Goal: Task Accomplishment & Management: Manage account settings

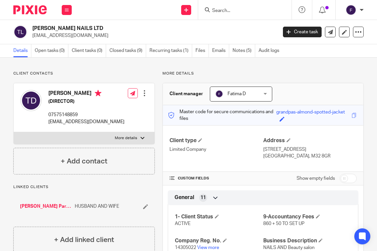
drag, startPoint x: 62, startPoint y: 26, endPoint x: 32, endPoint y: 26, distance: 30.0
click at [32, 26] on div "TARA NAILS LTD taraneh.fadakar@gmail.com" at bounding box center [142, 32] width 259 height 14
copy h2 "TARA NAILS LTD"
drag, startPoint x: 108, startPoint y: 122, endPoint x: 47, endPoint y: 120, distance: 61.3
click at [47, 120] on div "TARANEH DAGHIGH (DIRECTOR) 07575148859 taraneh.fadakar@gmail.com" at bounding box center [72, 108] width 104 height 42
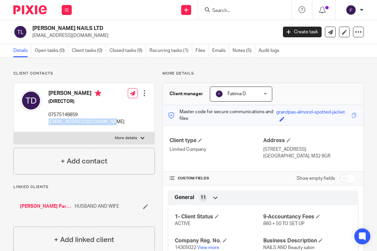
copy p "taraneh.fadakar@gmail.com"
click at [54, 29] on h2 "TARA NAILS LTD" at bounding box center [128, 28] width 192 height 7
drag, startPoint x: 75, startPoint y: 26, endPoint x: 34, endPoint y: 26, distance: 41.0
click at [34, 26] on h2 "TARA NAILS LTD" at bounding box center [128, 28] width 192 height 7
copy h2 "TARA NAILS LTD"
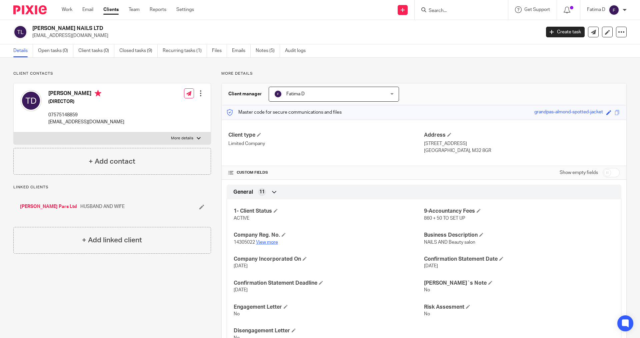
click at [271, 243] on link "View more" at bounding box center [267, 242] width 22 height 5
click at [197, 135] on label "More details" at bounding box center [112, 138] width 197 height 12
click at [14, 132] on input "More details" at bounding box center [13, 132] width 0 height 0
checkbox input "true"
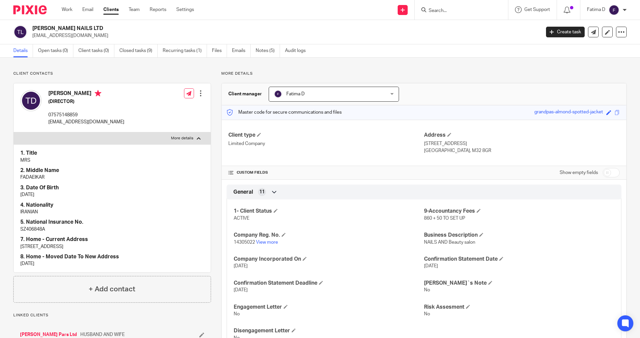
click at [26, 228] on p "SZ406848A" at bounding box center [112, 229] width 184 height 7
copy p "SZ406848A"
click at [376, 10] on input "Search" at bounding box center [458, 11] width 60 height 6
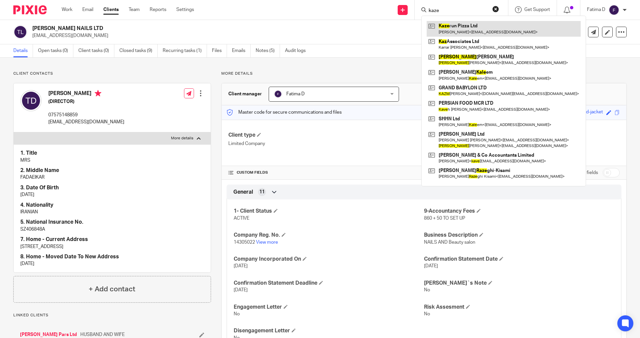
type input "kaze"
click at [376, 26] on link at bounding box center [503, 28] width 154 height 15
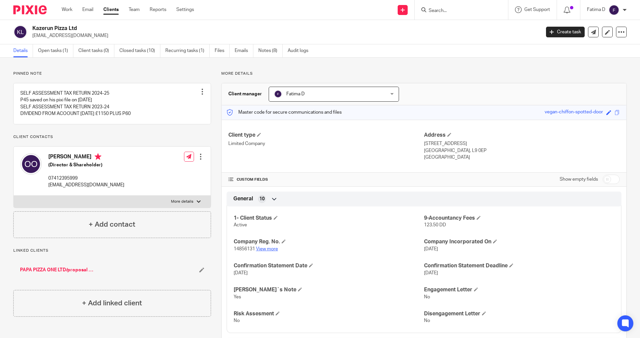
click at [264, 249] on link "View more" at bounding box center [267, 249] width 22 height 5
click at [121, 97] on link at bounding box center [112, 103] width 197 height 40
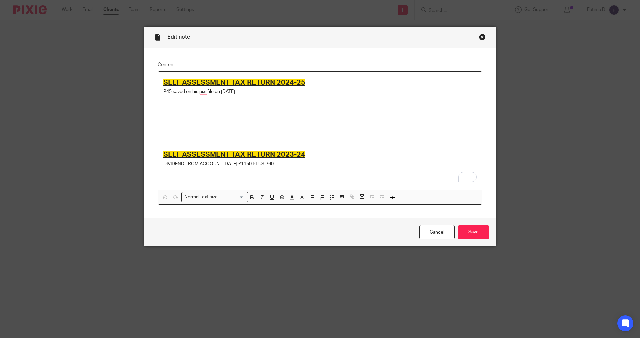
click at [480, 35] on div "Close this dialog window" at bounding box center [482, 37] width 7 height 7
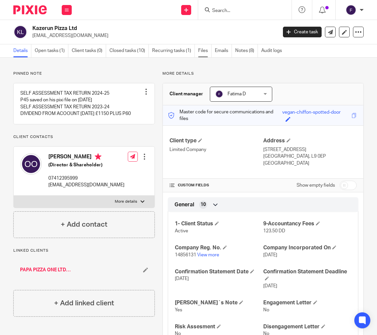
click at [203, 50] on link "Files" at bounding box center [204, 50] width 13 height 13
click at [199, 51] on link "Files" at bounding box center [204, 50] width 13 height 13
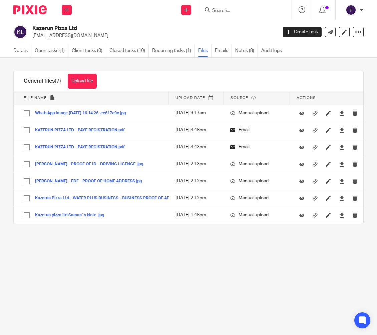
click at [89, 82] on button "Upload file" at bounding box center [82, 81] width 29 height 15
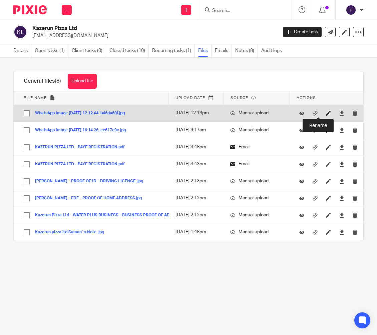
click at [326, 113] on icon at bounding box center [328, 113] width 5 height 5
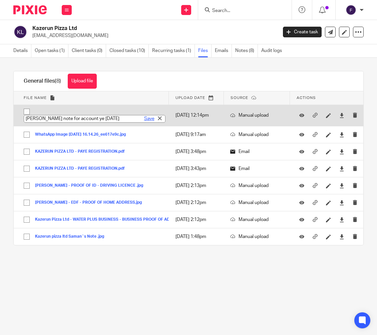
type input "sam note for account ye 31.05.2024"
click at [144, 118] on link "Save" at bounding box center [149, 118] width 10 height 7
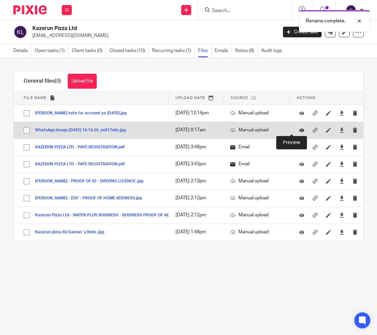
click at [299, 129] on icon at bounding box center [301, 130] width 5 height 5
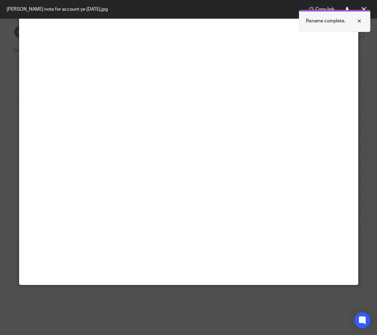
scroll to position [67, 0]
click at [358, 23] on div at bounding box center [354, 21] width 18 height 8
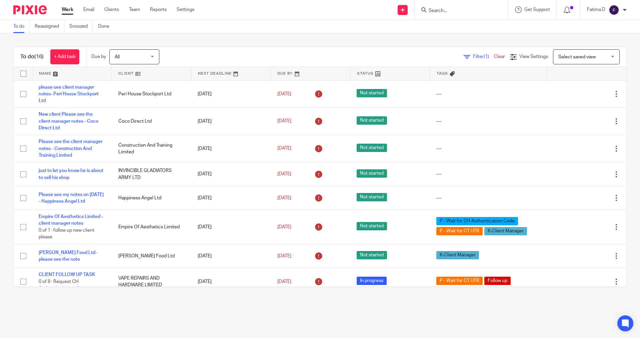
click at [438, 10] on input "Search" at bounding box center [458, 11] width 60 height 6
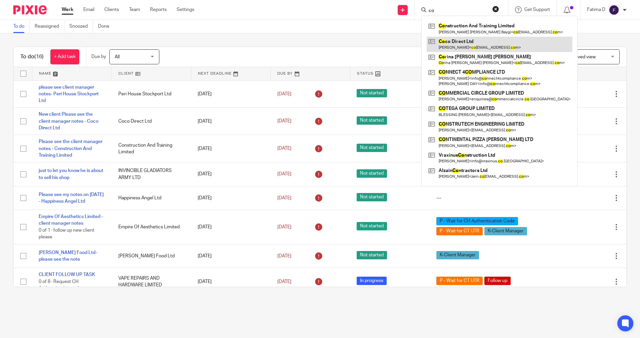
type input "co"
click at [451, 41] on link at bounding box center [499, 44] width 146 height 15
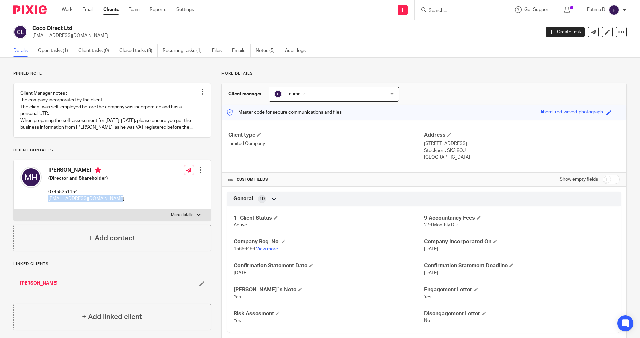
drag, startPoint x: 111, startPoint y: 198, endPoint x: 52, endPoint y: 200, distance: 59.3
click at [48, 202] on div "Mohamad Heydari (Director and Shareholder) 07455251154 coco.direct.ltd78@gmail.…" at bounding box center [112, 184] width 197 height 49
copy p "coco.direct.ltd78@gmail.com"
click at [270, 248] on link "View more" at bounding box center [267, 249] width 22 height 5
click at [198, 215] on div at bounding box center [199, 215] width 4 height 4
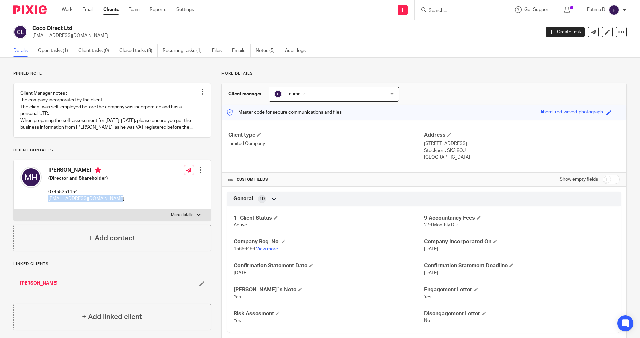
click at [14, 209] on input "More details" at bounding box center [13, 209] width 0 height 0
checkbox input "true"
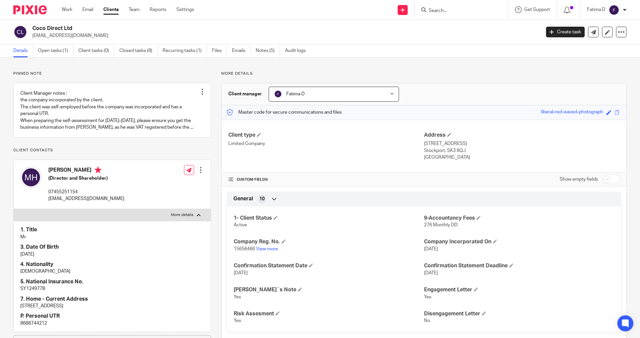
click at [33, 290] on p "SY124977B" at bounding box center [112, 288] width 184 height 7
copy p "SY124977B"
click at [43, 288] on p "SY124977B" at bounding box center [112, 288] width 184 height 7
click at [42, 288] on p "SY124977B" at bounding box center [112, 288] width 184 height 7
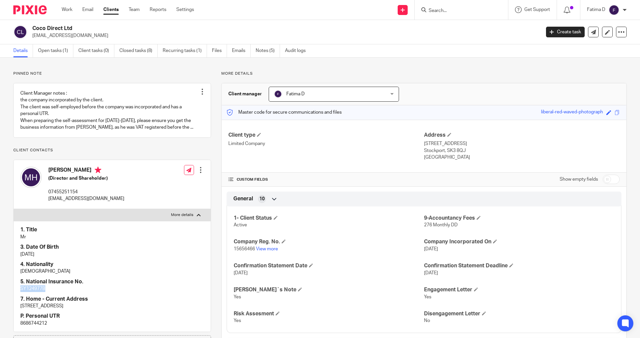
click at [42, 288] on p "SY124977B" at bounding box center [112, 288] width 184 height 7
copy p "SY124977B"
click at [435, 11] on input "Search" at bounding box center [458, 11] width 60 height 6
click at [435, 7] on form at bounding box center [463, 10] width 71 height 8
click at [433, 12] on input "Search" at bounding box center [458, 11] width 60 height 6
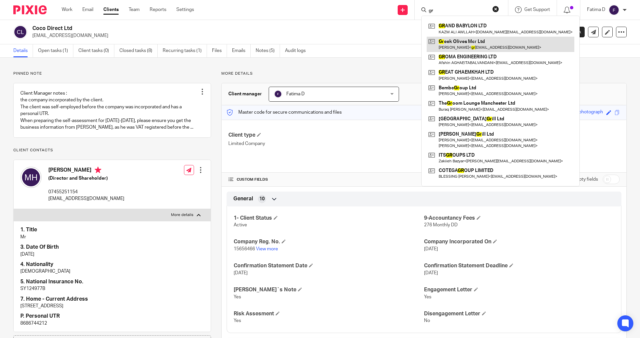
type input "gr"
click at [446, 40] on link at bounding box center [500, 44] width 148 height 15
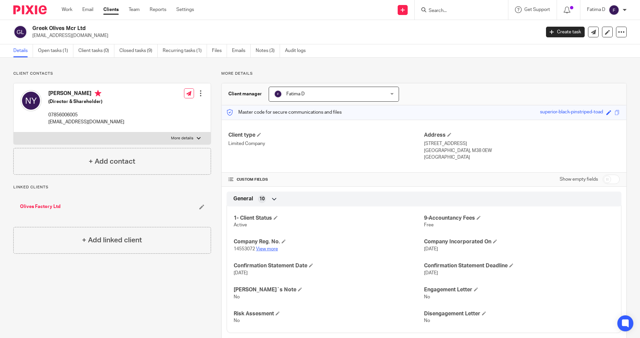
click at [267, 250] on link "View more" at bounding box center [267, 249] width 22 height 5
click at [268, 51] on link "Notes (3)" at bounding box center [268, 50] width 24 height 13
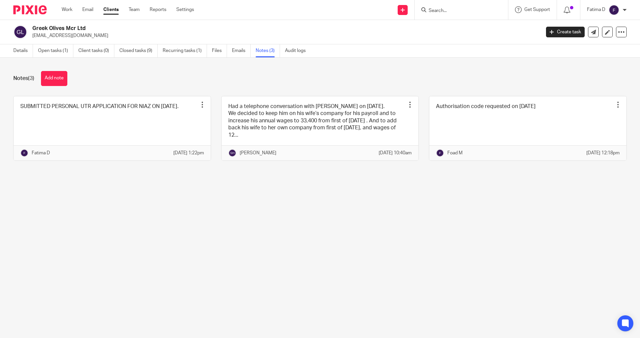
click at [61, 77] on button "Add note" at bounding box center [54, 78] width 26 height 15
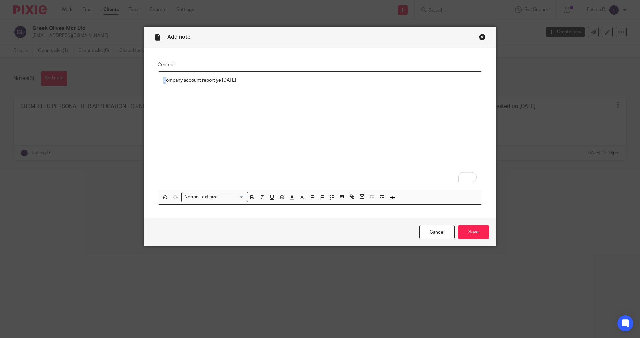
click at [163, 81] on p "company account report ye [DATE]" at bounding box center [319, 80] width 313 height 7
drag, startPoint x: 229, startPoint y: 126, endPoint x: 252, endPoint y: 105, distance: 31.4
click at [231, 125] on div "Company account report ye 31/12/2024" at bounding box center [320, 131] width 324 height 118
drag, startPoint x: 249, startPoint y: 80, endPoint x: 160, endPoint y: 78, distance: 89.0
click at [160, 78] on div "Company account report ye 31/12/2024" at bounding box center [320, 131] width 324 height 118
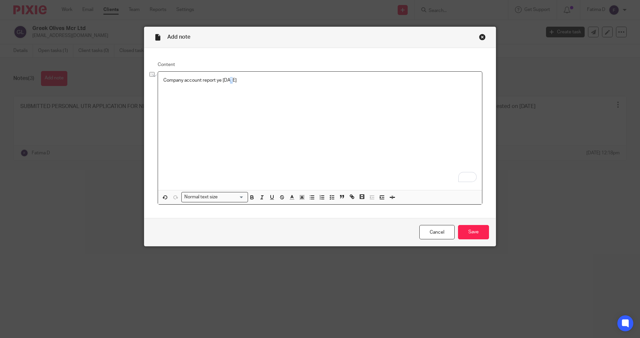
drag, startPoint x: 225, startPoint y: 81, endPoint x: 218, endPoint y: 80, distance: 7.2
click at [218, 80] on p "Company account report ye 31/12/2024" at bounding box center [319, 80] width 313 height 7
drag, startPoint x: 251, startPoint y: 80, endPoint x: 152, endPoint y: 81, distance: 99.0
click at [151, 80] on div "Content Company account report ye 31/12/2024 Normal text size Loading... Remove…" at bounding box center [319, 133] width 351 height 170
click at [249, 196] on icon "button" at bounding box center [252, 197] width 6 height 6
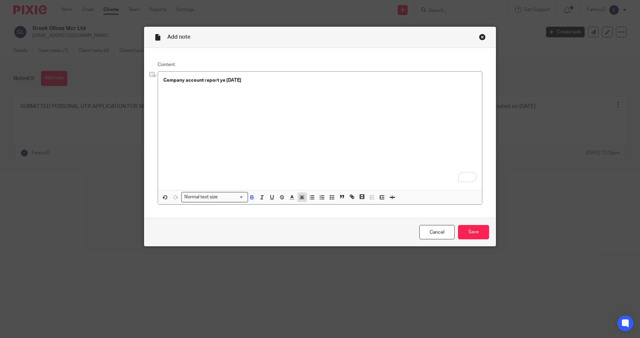
click at [300, 198] on icon "button" at bounding box center [302, 197] width 6 height 6
click at [305, 205] on li "color:#FCDC00" at bounding box center [307, 205] width 5 height 5
click at [245, 196] on div "Loading..." at bounding box center [246, 196] width 3 height 8
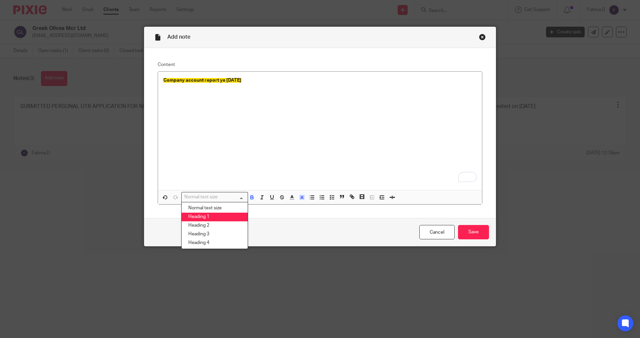
click at [210, 215] on li "Heading 1" at bounding box center [215, 217] width 66 height 9
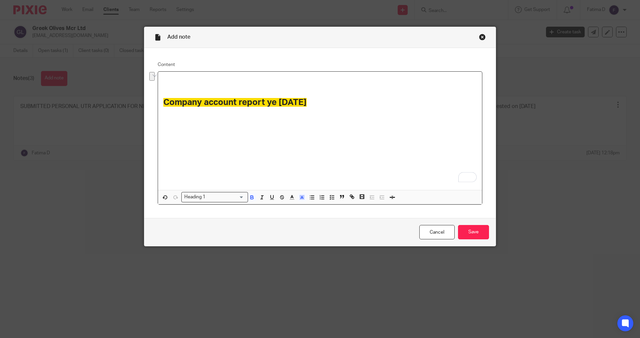
click at [166, 87] on h1 "To enrich screen reader interactions, please activate Accessibility in Grammarl…" at bounding box center [319, 87] width 313 height 10
click at [163, 102] on strong "Company account report ye 31/12/2024" at bounding box center [234, 102] width 143 height 9
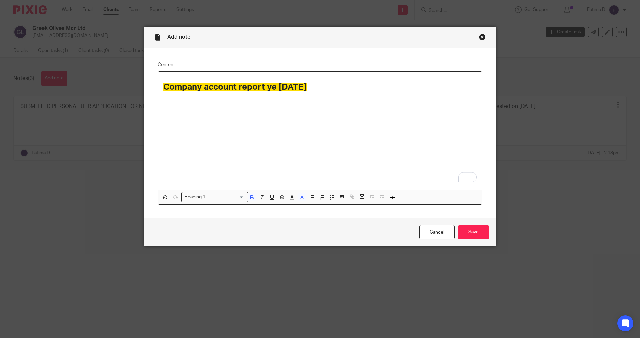
click at [329, 88] on h1 "Company account report ye 31/12/2024" at bounding box center [319, 87] width 313 height 10
click at [174, 103] on div "Company account report ye 31/12/2024" at bounding box center [320, 131] width 324 height 118
click at [327, 92] on h1 "Company account report ye 31/12/2024" at bounding box center [319, 87] width 313 height 10
drag, startPoint x: 332, startPoint y: 106, endPoint x: 369, endPoint y: 179, distance: 81.5
click at [332, 106] on div "Company account report ye 31/12/2024" at bounding box center [320, 131] width 324 height 118
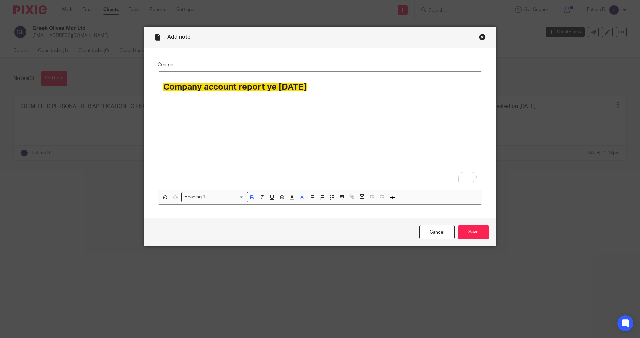
click at [183, 127] on div "Company account report ye 31/12/2024" at bounding box center [320, 131] width 324 height 118
click at [328, 90] on h1 "Company account report ye 31/12/2024" at bounding box center [319, 87] width 313 height 10
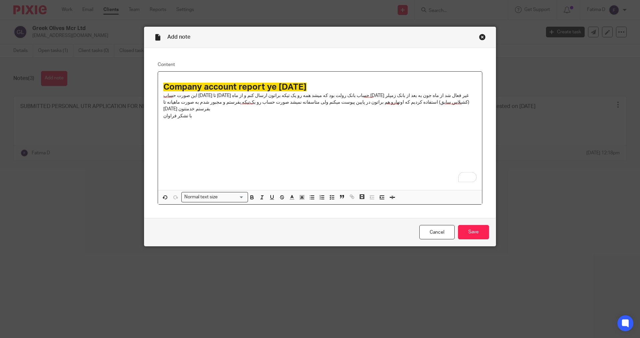
click at [276, 130] on div "Company account report ye 31/12/2024 این صورت حساب ۱/۱/۲۰۲۴ تا ۳۰/۶/۲۰۲۴ حساب ب…" at bounding box center [320, 131] width 324 height 118
click at [474, 232] on input "Save" at bounding box center [473, 232] width 31 height 14
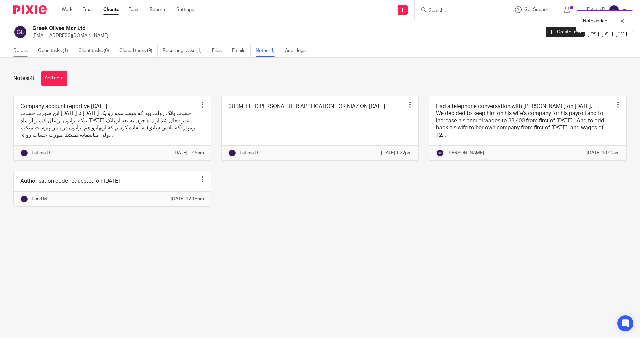
click at [17, 51] on link "Details" at bounding box center [23, 50] width 20 height 13
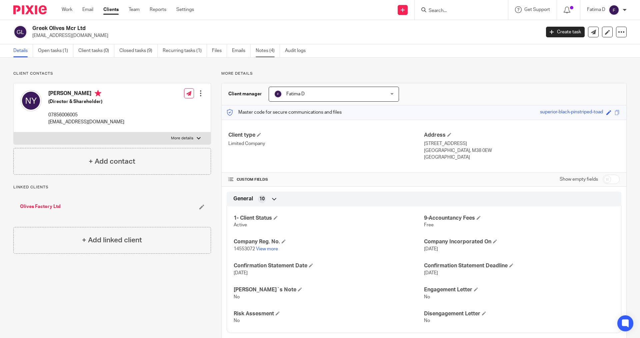
click at [259, 50] on link "Notes (4)" at bounding box center [268, 50] width 24 height 13
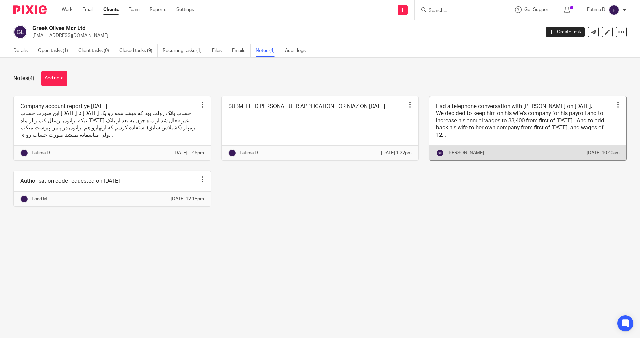
click at [487, 137] on link at bounding box center [527, 128] width 197 height 64
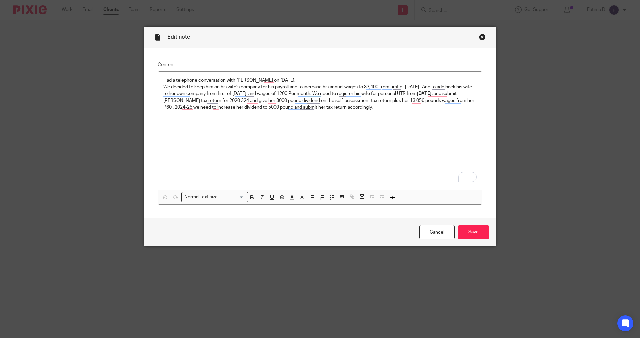
click at [480, 36] on div "Close this dialog window" at bounding box center [482, 37] width 7 height 7
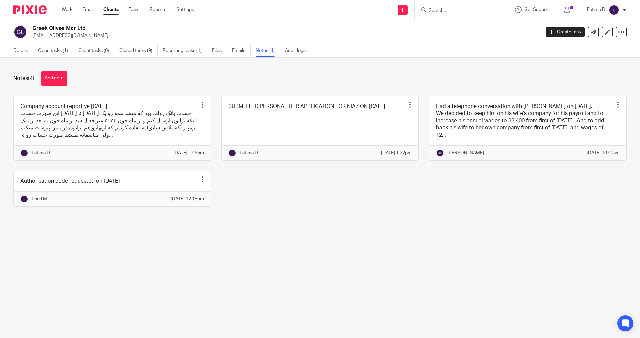
click at [454, 14] on form at bounding box center [463, 10] width 71 height 8
click at [435, 11] on input "Search" at bounding box center [458, 11] width 60 height 6
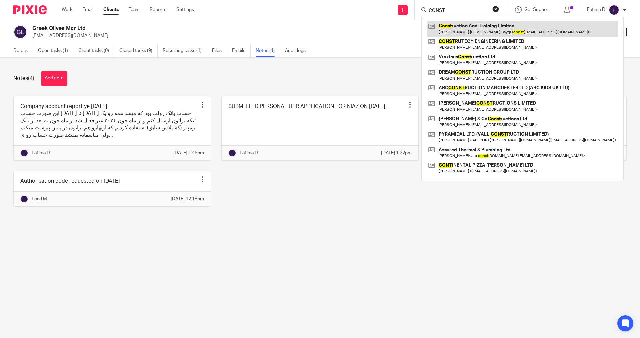
type input "CONST"
click at [479, 25] on link at bounding box center [522, 28] width 192 height 15
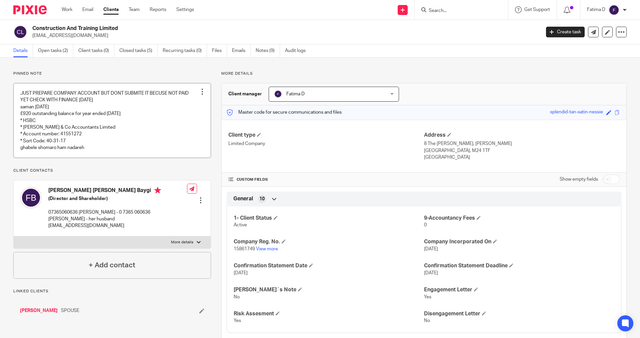
click at [111, 124] on link at bounding box center [112, 120] width 197 height 74
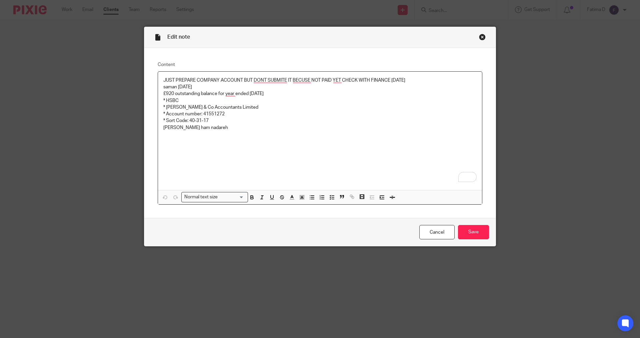
click at [229, 128] on p "[PERSON_NAME] ham nadareh" at bounding box center [319, 127] width 313 height 7
click at [163, 80] on p "JUST PREPARE COMPANY ACCOUNT BUT DONT SUBMITE IT BECUSE NOT PAID YET CHECK WITH…" at bounding box center [319, 80] width 313 height 7
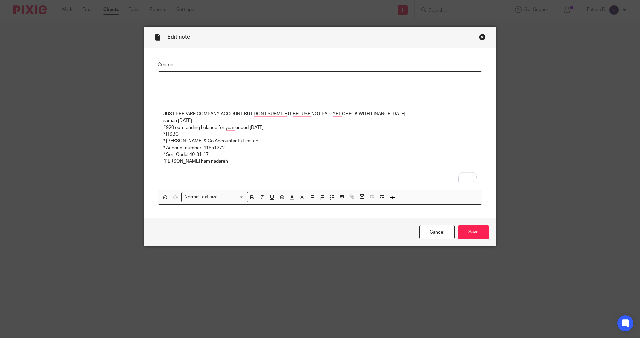
click at [163, 81] on p "To enrich screen reader interactions, please activate Accessibility in Grammarl…" at bounding box center [319, 80] width 313 height 7
drag, startPoint x: 185, startPoint y: 84, endPoint x: 156, endPoint y: 79, distance: 29.5
click at [158, 79] on div "PAID JUST PREPARE COMPANY ACCOUNT BUT DONT SUBMITE IT BECUSE NOT PAID YET CHECK…" at bounding box center [320, 131] width 324 height 118
click at [251, 197] on icon "button" at bounding box center [252, 197] width 2 height 2
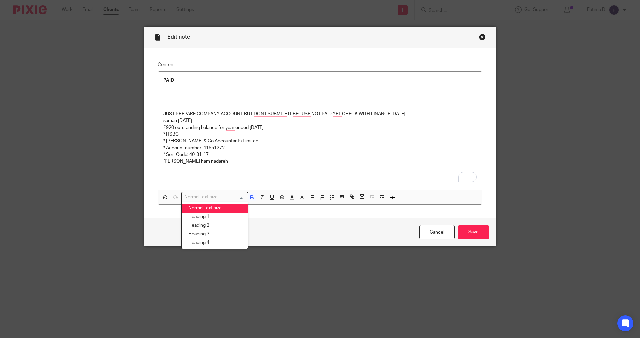
click at [241, 198] on input "Search for option" at bounding box center [213, 197] width 62 height 7
click at [211, 223] on li "Heading 2" at bounding box center [215, 225] width 66 height 9
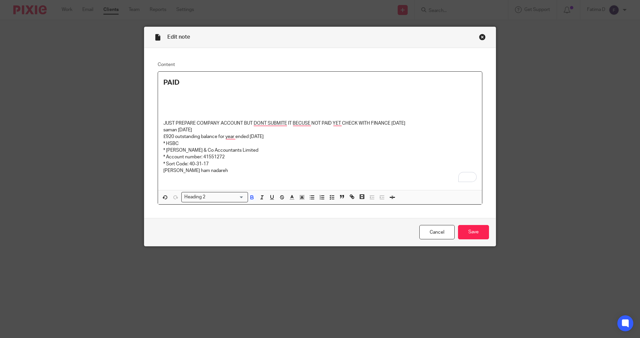
click at [347, 159] on p "* Account number: 41551272" at bounding box center [319, 157] width 313 height 7
click at [467, 229] on input "Save" at bounding box center [473, 232] width 31 height 14
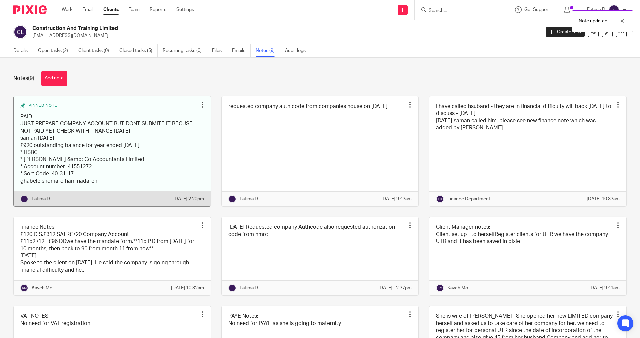
click at [201, 104] on div at bounding box center [202, 104] width 7 height 7
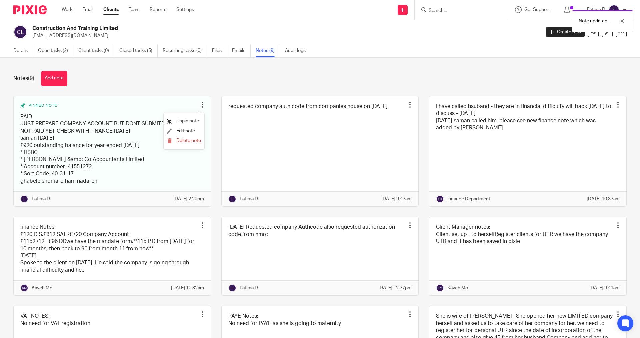
click at [184, 120] on span "Unpin note" at bounding box center [187, 121] width 23 height 5
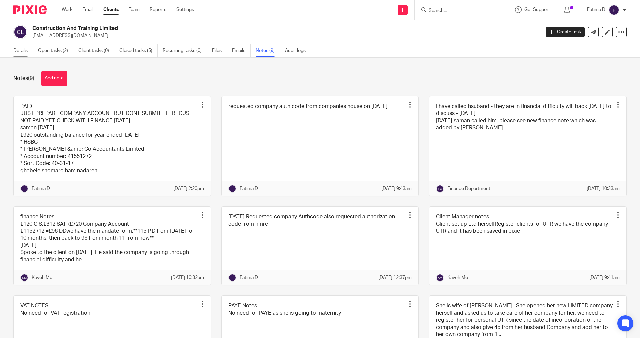
click at [25, 50] on link "Details" at bounding box center [23, 50] width 20 height 13
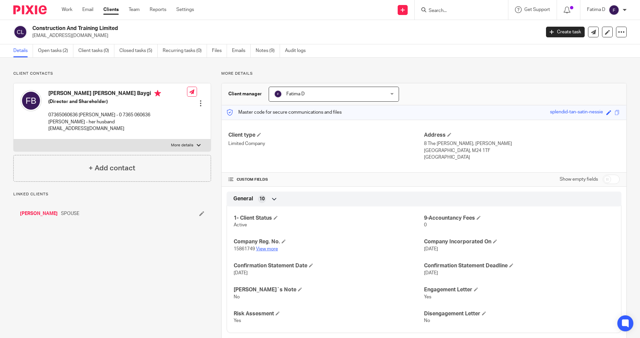
click at [265, 247] on link "View more" at bounding box center [267, 249] width 22 height 5
click at [430, 9] on input "Search" at bounding box center [458, 11] width 60 height 6
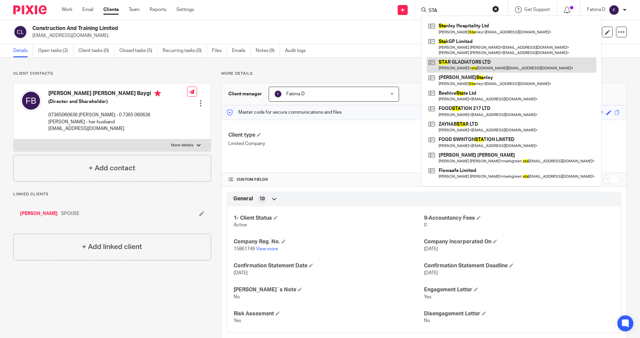
type input "STA"
click at [465, 62] on link at bounding box center [511, 64] width 170 height 15
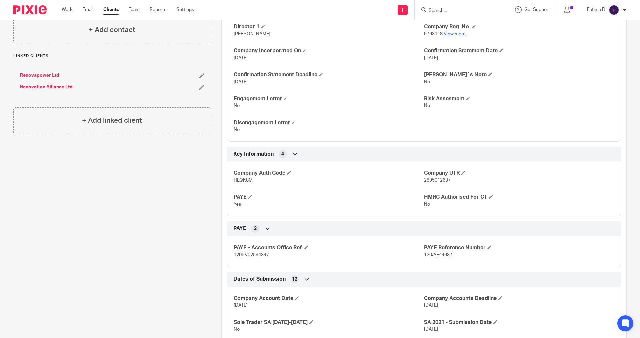
scroll to position [133, 0]
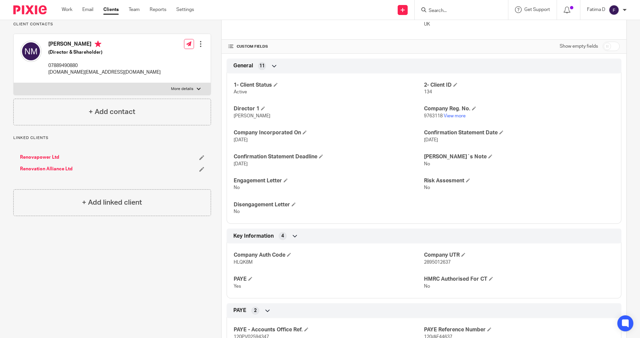
click at [197, 89] on div at bounding box center [199, 89] width 4 height 4
click at [14, 83] on input "More details" at bounding box center [13, 83] width 0 height 0
checkbox input "true"
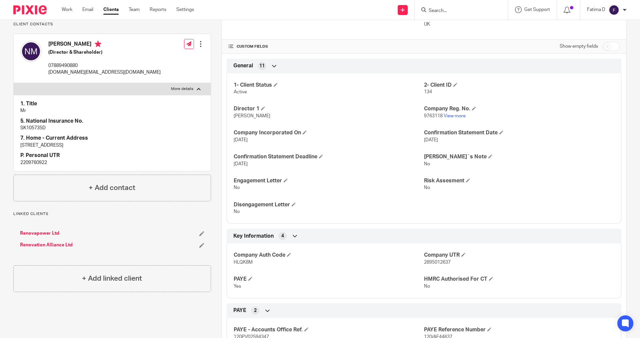
click at [35, 161] on p "2209760922" at bounding box center [112, 162] width 184 height 7
copy p "2209760922"
click at [435, 10] on input "Search" at bounding box center [458, 11] width 60 height 6
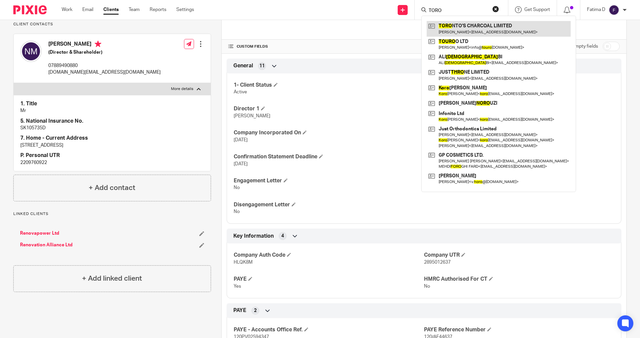
type input "TORO"
click at [463, 25] on link at bounding box center [498, 28] width 144 height 15
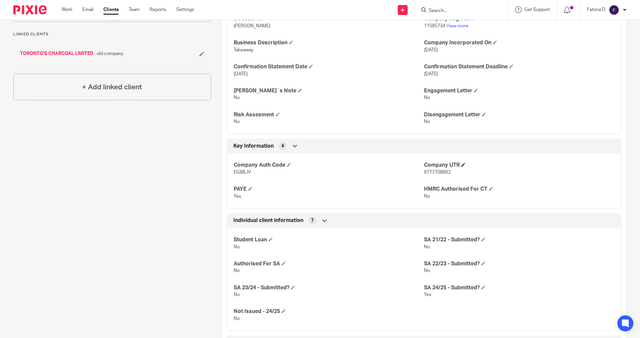
scroll to position [122, 0]
